Goal: Contribute content: Add original content to the website for others to see

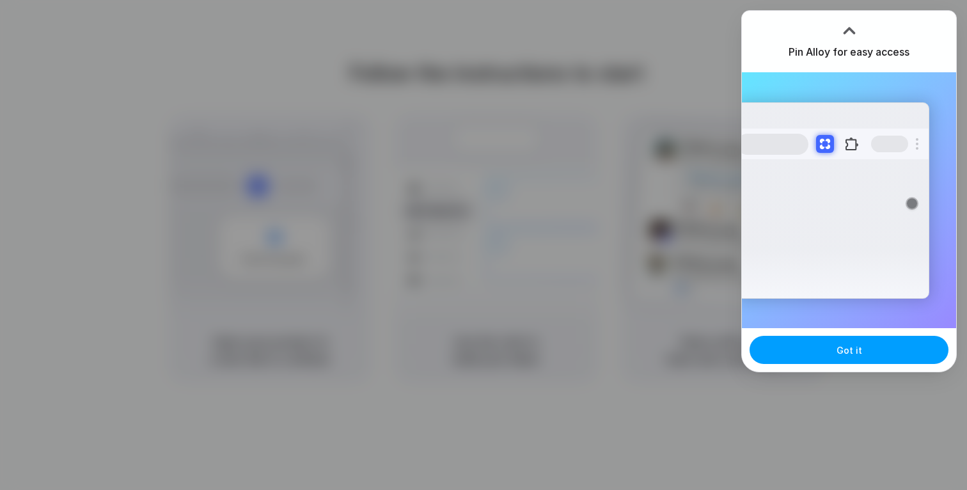
click at [847, 351] on span "Got it" at bounding box center [849, 349] width 26 height 13
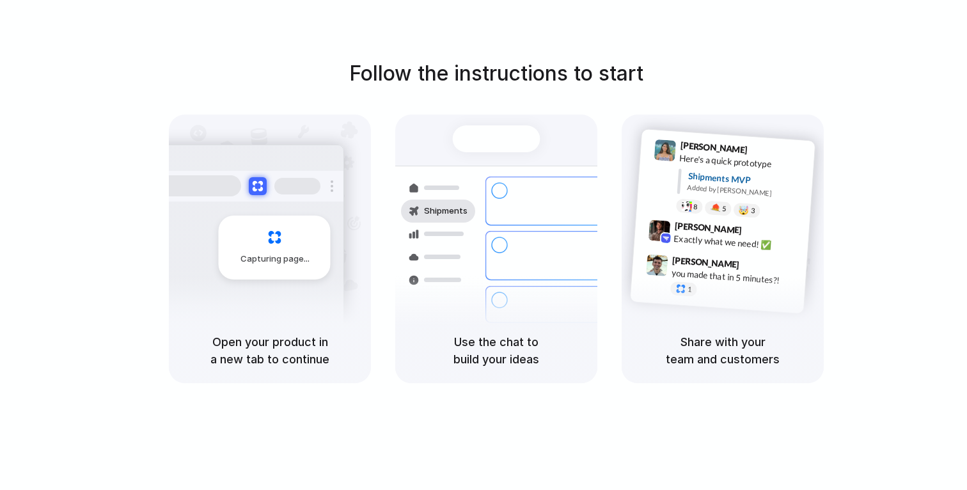
click at [656, 198] on div at bounding box center [663, 175] width 26 height 73
click at [299, 240] on div "Capturing page" at bounding box center [275, 248] width 112 height 64
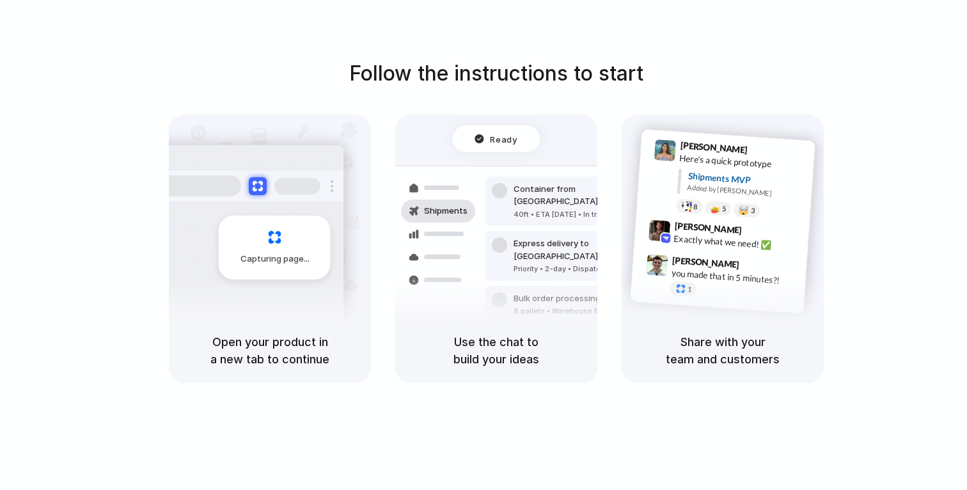
click at [500, 141] on span "Ready" at bounding box center [503, 138] width 27 height 13
click at [338, 318] on div "Open your product in a new tab to continue" at bounding box center [270, 350] width 202 height 65
click at [774, 251] on div "Max Meyer 9:42 AM Exactly what we need! ✅" at bounding box center [735, 238] width 133 height 35
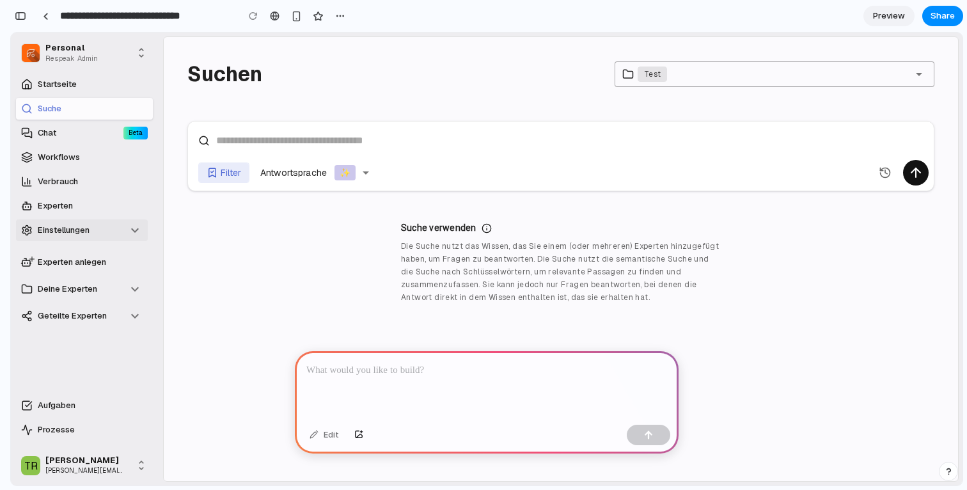
click at [132, 224] on icon at bounding box center [134, 230] width 15 height 15
click at [134, 228] on icon at bounding box center [134, 230] width 15 height 15
click at [136, 292] on icon at bounding box center [134, 288] width 15 height 15
click at [134, 317] on icon at bounding box center [134, 315] width 15 height 15
click at [114, 464] on div "[PERSON_NAME]" at bounding box center [90, 460] width 90 height 10
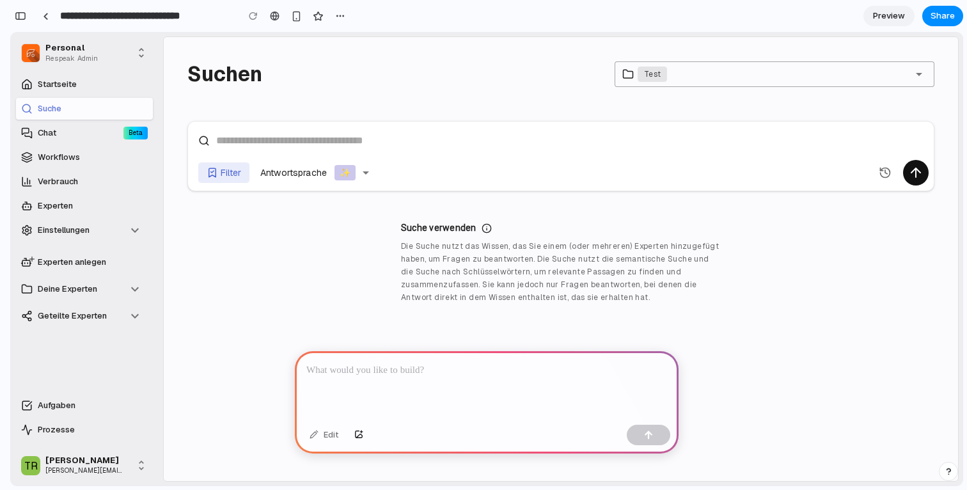
click at [368, 363] on p at bounding box center [486, 370] width 361 height 15
click at [357, 377] on p at bounding box center [486, 370] width 361 height 15
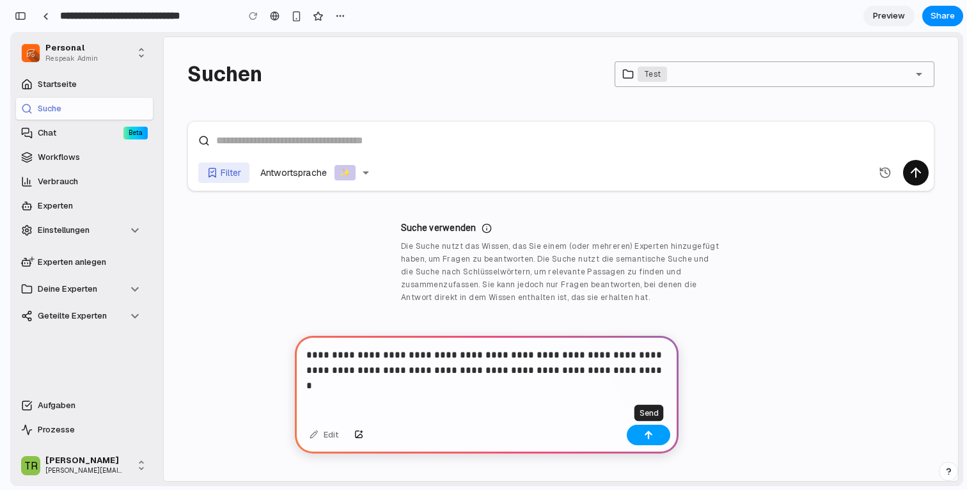
click at [632, 434] on button "button" at bounding box center [648, 435] width 43 height 20
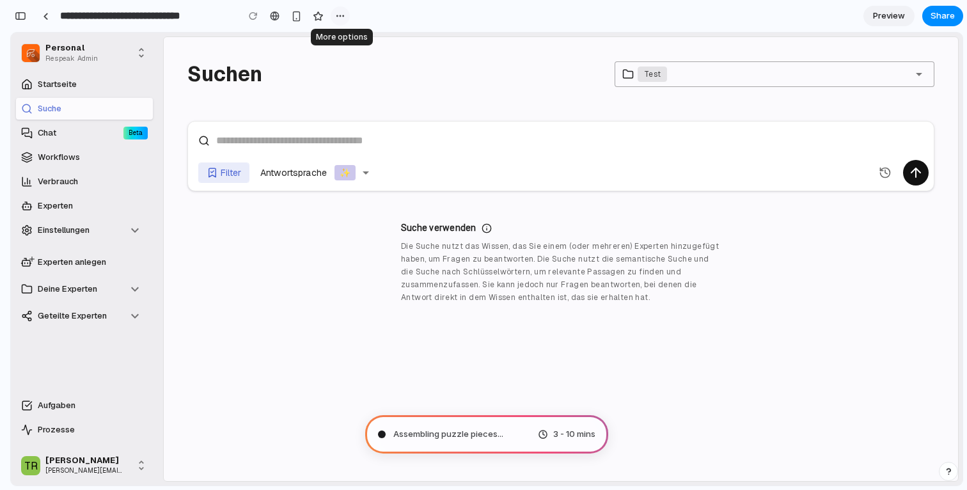
click at [338, 17] on div "button" at bounding box center [340, 16] width 10 height 10
click at [366, 18] on div "Duplicate Delete" at bounding box center [483, 245] width 967 height 490
click at [19, 17] on div "button" at bounding box center [21, 16] width 12 height 9
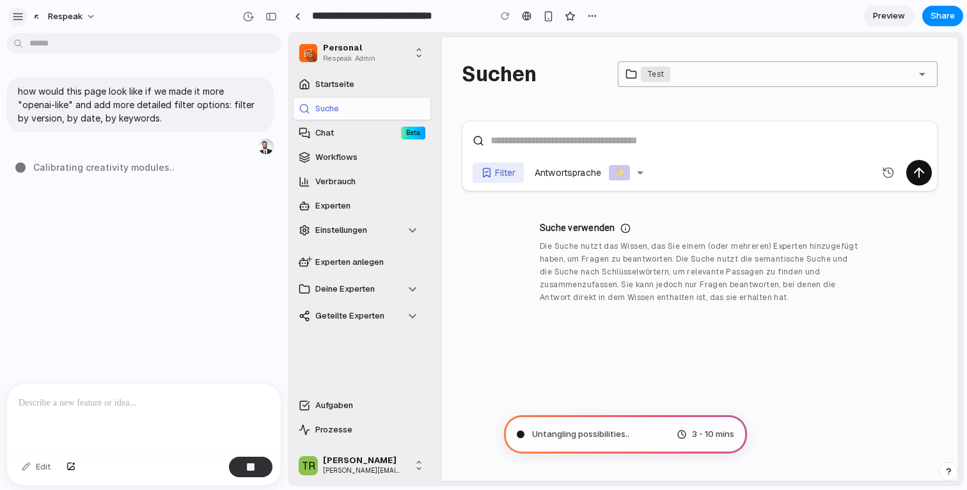
click at [22, 22] on button "button" at bounding box center [17, 16] width 19 height 19
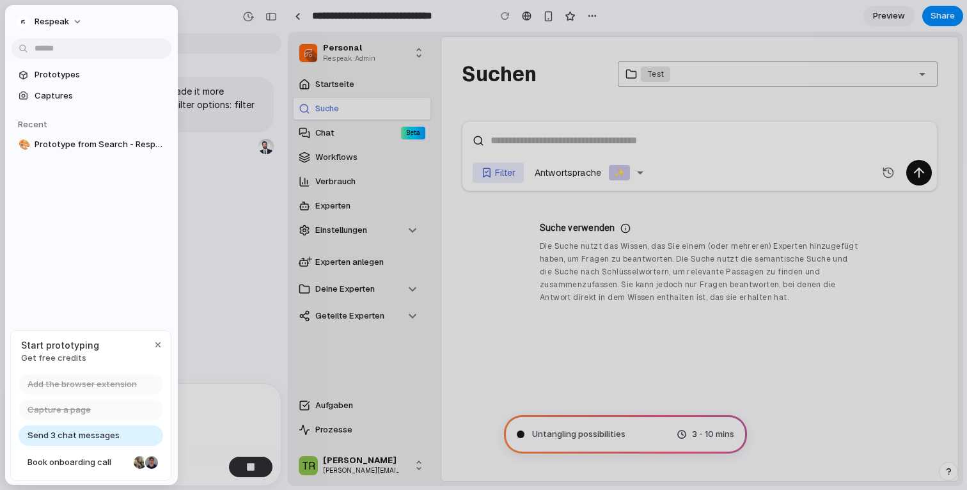
type input "**********"
click at [59, 22] on span "Respeak" at bounding box center [52, 21] width 35 height 13
click at [70, 24] on div "Settings Invite members Change theme Sign out" at bounding box center [483, 245] width 967 height 490
click at [214, 284] on div "how would this page look like if we made it more "openai-like" and add more det…" at bounding box center [140, 210] width 280 height 345
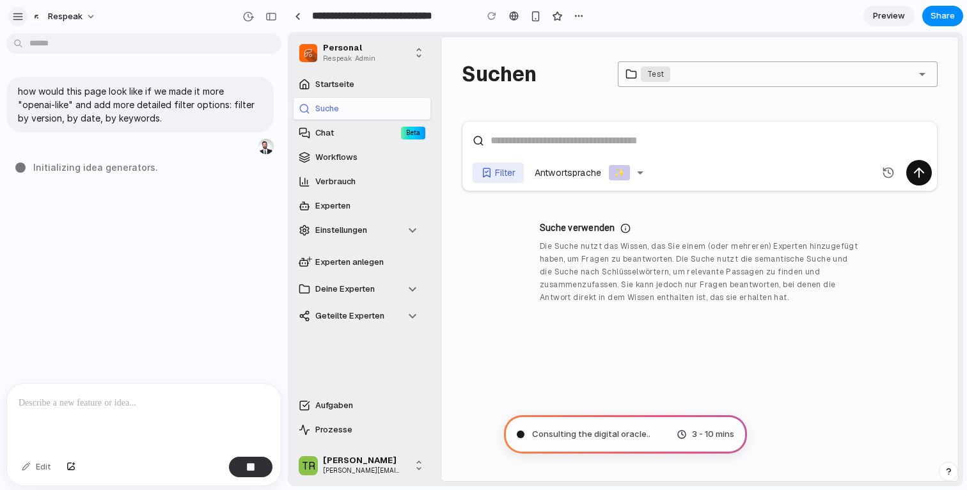
click at [18, 18] on div "button" at bounding box center [18, 17] width 12 height 12
click at [13, 16] on div "button" at bounding box center [18, 17] width 12 height 12
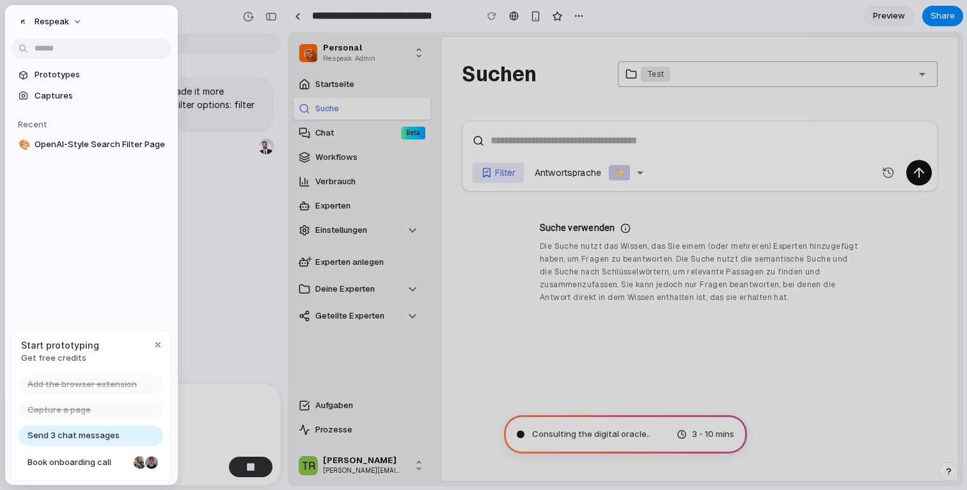
click at [210, 235] on div "how would this page look like if we made it more "openai-like" and add more det…" at bounding box center [140, 210] width 280 height 345
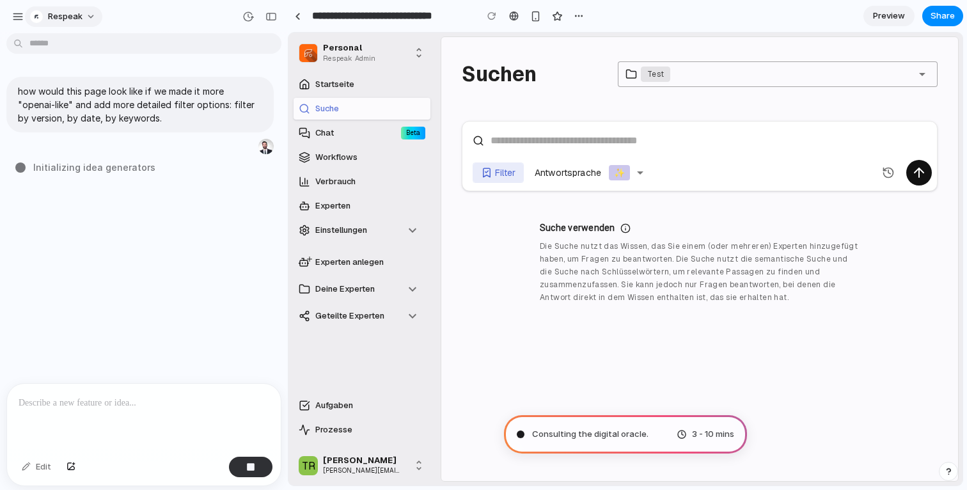
click at [88, 20] on button "Respeak" at bounding box center [63, 16] width 77 height 20
click at [134, 207] on div "Settings Invite members Change theme Sign out" at bounding box center [483, 245] width 967 height 490
click at [267, 20] on div "button" at bounding box center [271, 16] width 12 height 9
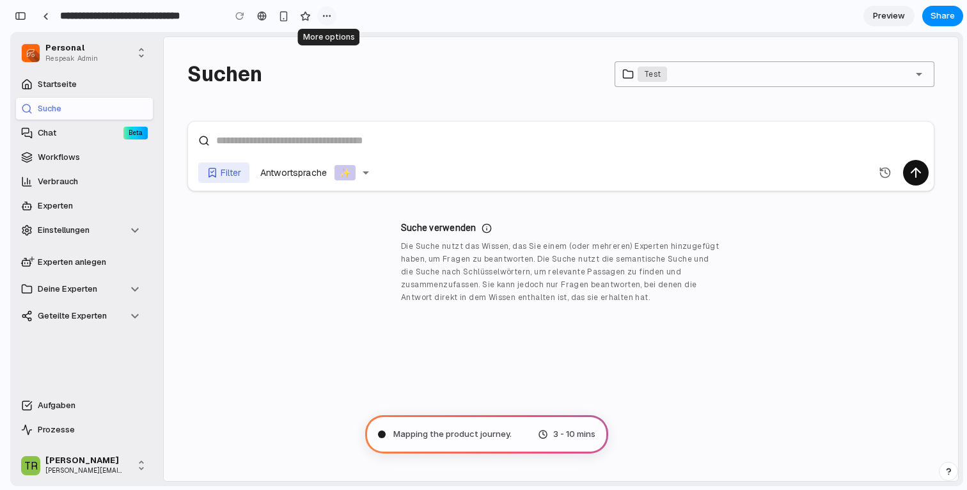
click at [325, 13] on div "button" at bounding box center [327, 16] width 10 height 10
click at [370, 15] on div "Duplicate Delete" at bounding box center [483, 245] width 967 height 490
